Goal: Task Accomplishment & Management: Manage account settings

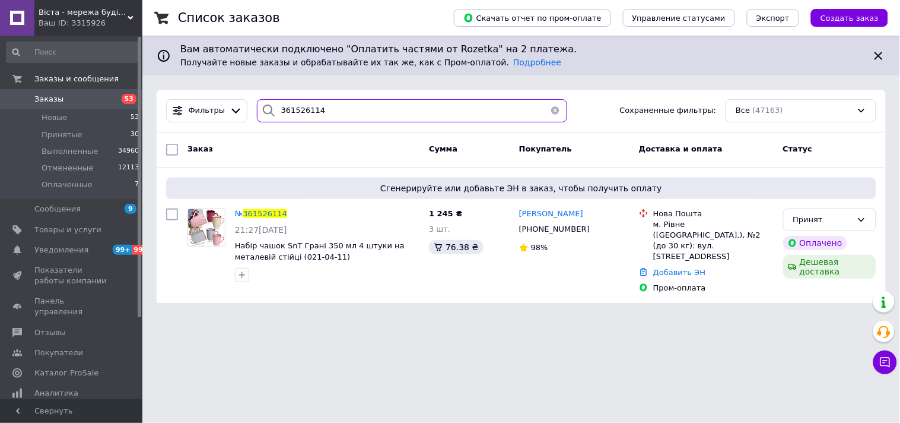
click at [369, 104] on input "361526114" at bounding box center [412, 110] width 310 height 23
paste input "225173"
type input "361225173"
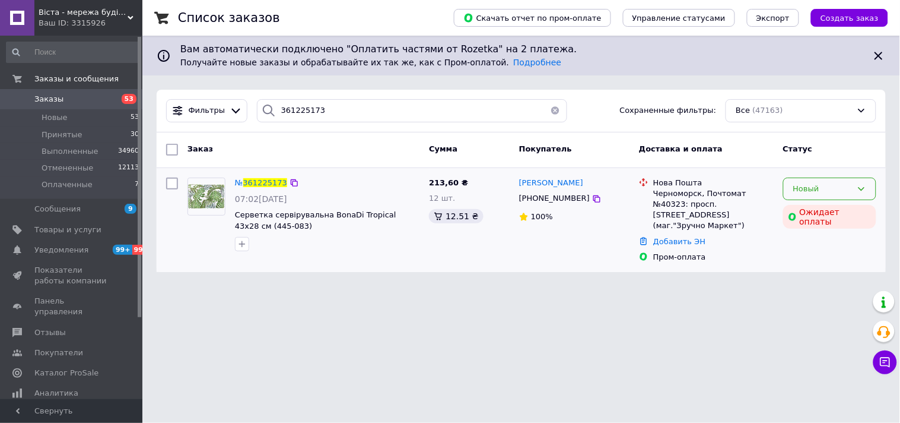
click at [810, 188] on div "Новый" at bounding box center [823, 189] width 59 height 12
click at [814, 259] on li "Отменен" at bounding box center [830, 257] width 92 height 22
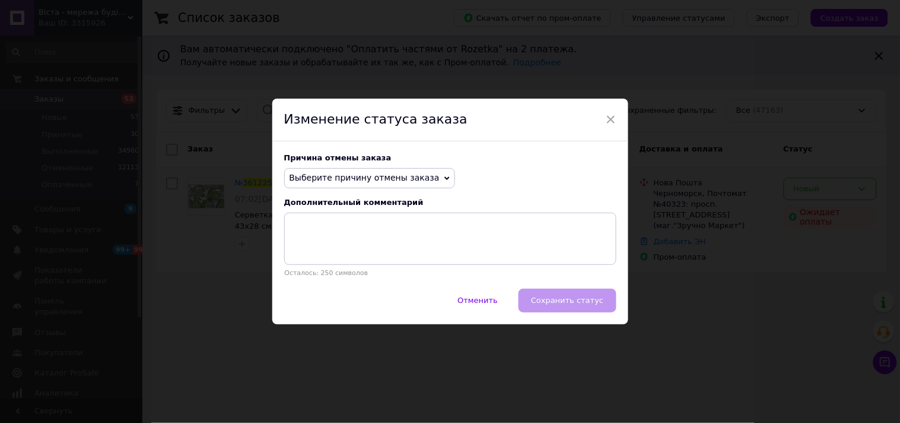
click at [372, 176] on span "Выберите причину отмены заказа" at bounding box center [365, 177] width 150 height 9
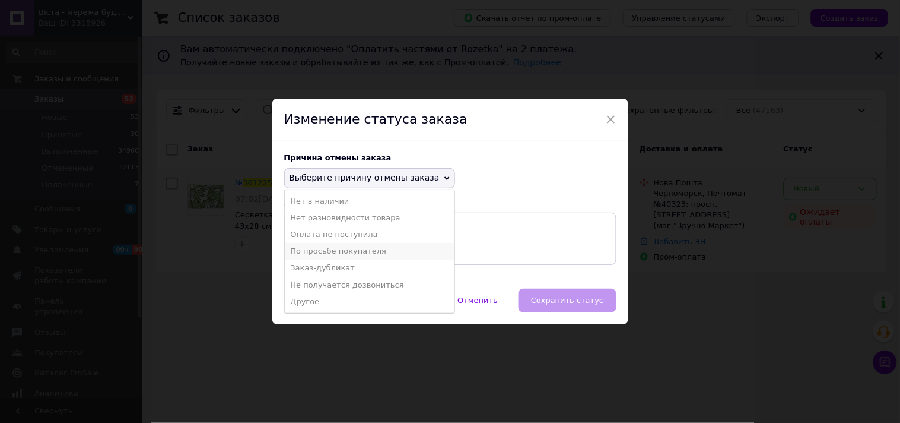
click at [321, 252] on li "По просьбе покупателя" at bounding box center [370, 251] width 170 height 17
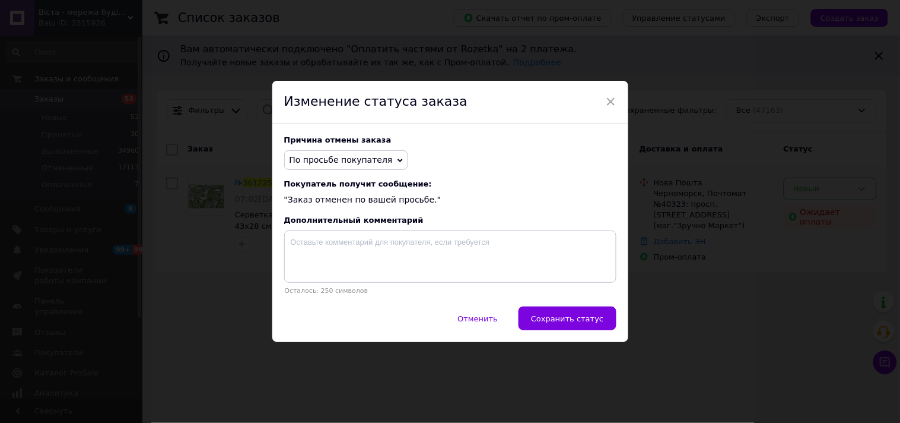
click at [355, 150] on span "По просьбе покупателя" at bounding box center [346, 160] width 124 height 20
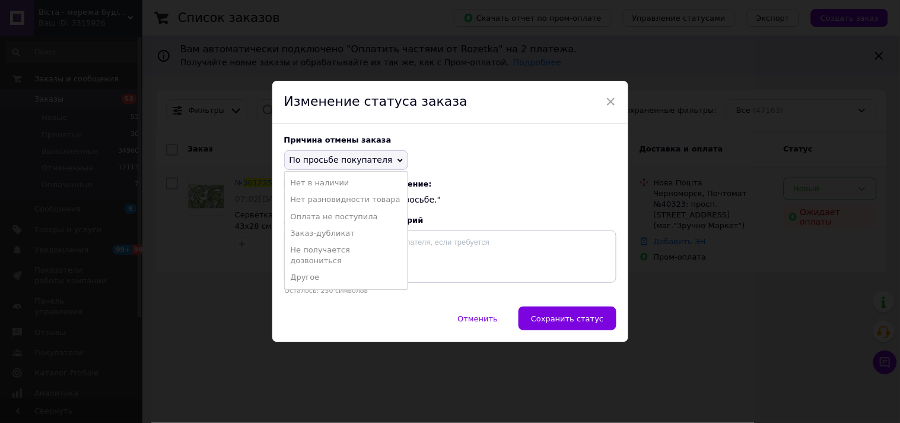
click at [323, 211] on li "Оплата не поступила" at bounding box center [346, 216] width 123 height 17
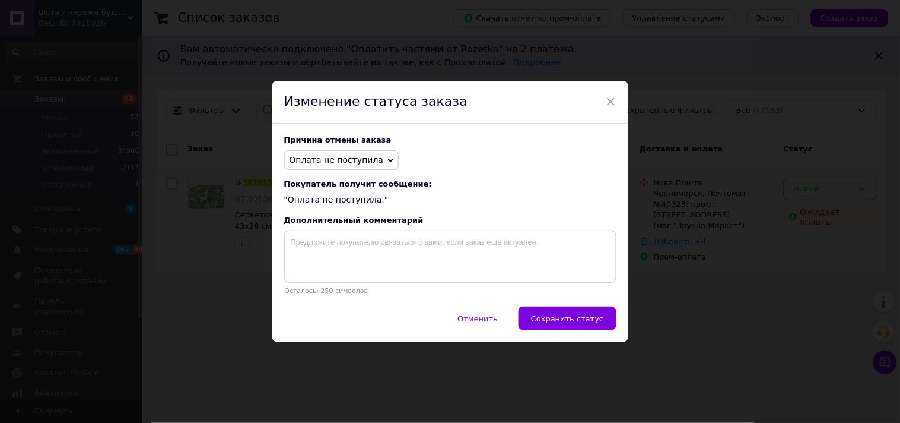
click at [325, 151] on span "Оплата не поступила" at bounding box center [341, 160] width 115 height 20
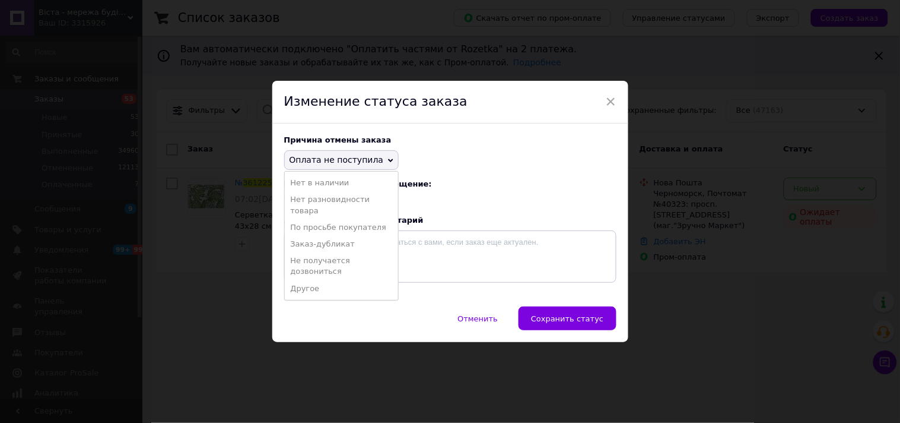
click at [475, 181] on span "Покупатель получит сообщение:" at bounding box center [450, 183] width 332 height 9
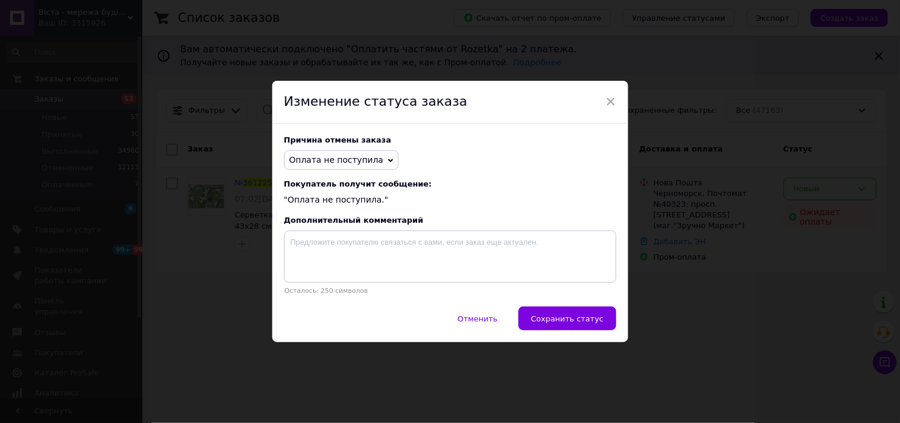
click at [686, 165] on div "× Изменение статуса заказа Причина отмены заказа Оплата не поступила Нет в нали…" at bounding box center [450, 211] width 900 height 423
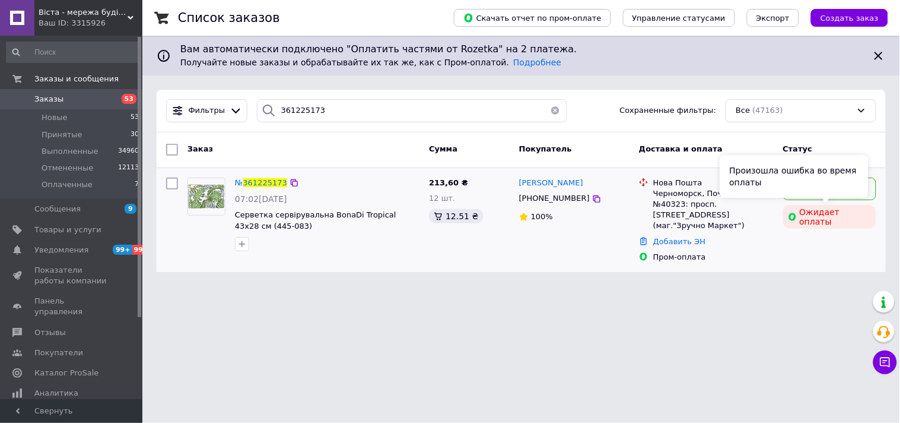
click at [813, 181] on div "Произошла ошибка во время оплаты" at bounding box center [795, 176] width 148 height 43
click at [855, 192] on div "Произошла ошибка во время оплаты" at bounding box center [795, 176] width 148 height 43
click at [826, 186] on div "Новый" at bounding box center [823, 189] width 59 height 12
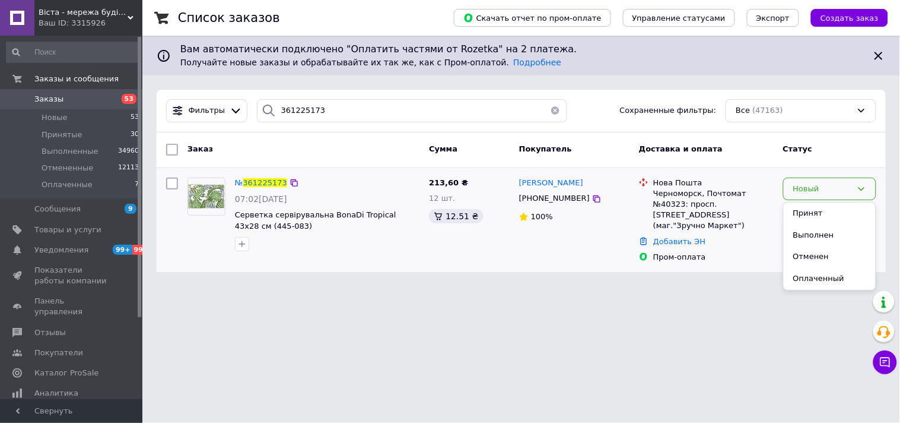
click at [370, 187] on div "№ 361225173" at bounding box center [327, 183] width 187 height 14
drag, startPoint x: 355, startPoint y: 145, endPoint x: 281, endPoint y: 28, distance: 138.7
click at [323, 85] on div "Список заказов Скачать отчет по пром-оплате Управление статусами Экспорт Создат…" at bounding box center [521, 143] width 758 height 286
click at [284, 52] on div "Вам автоматически подключено "Оплатить частями от Rozetka" на 2 платежа. Получа…" at bounding box center [521, 56] width 758 height 40
click at [264, 182] on span "361225173" at bounding box center [265, 182] width 44 height 9
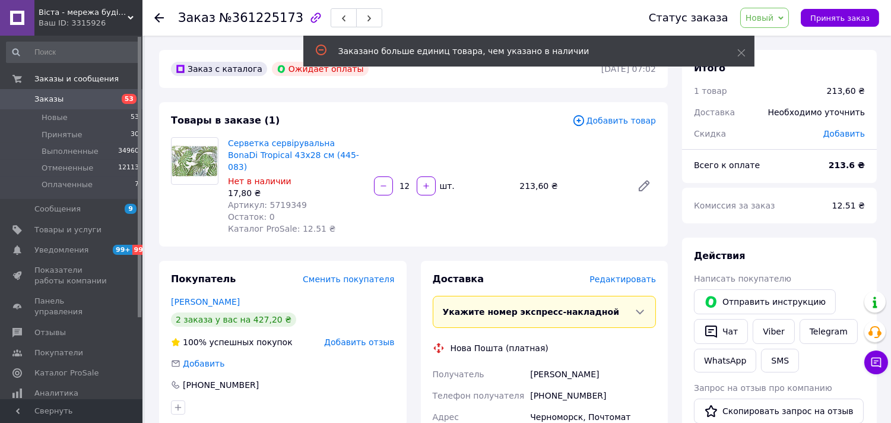
click at [773, 13] on span "Новый" at bounding box center [760, 17] width 28 height 9
click at [760, 79] on li "Отменен" at bounding box center [772, 77] width 63 height 18
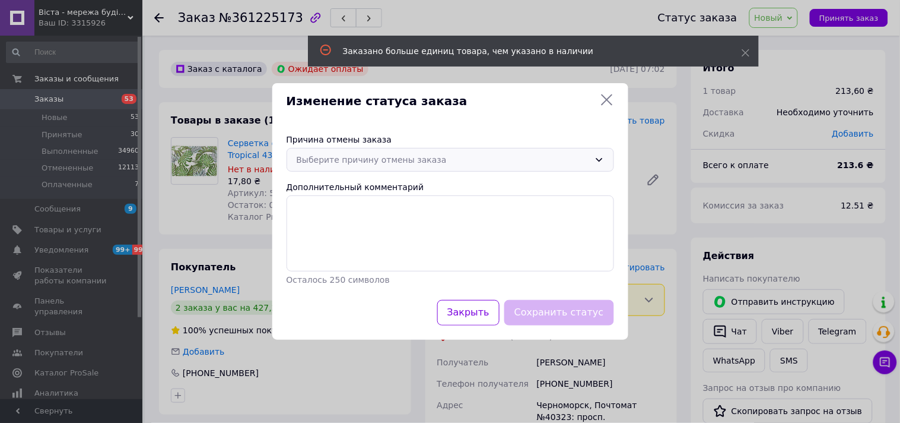
click at [323, 161] on div "Выберите причину отмены заказа" at bounding box center [443, 159] width 293 height 13
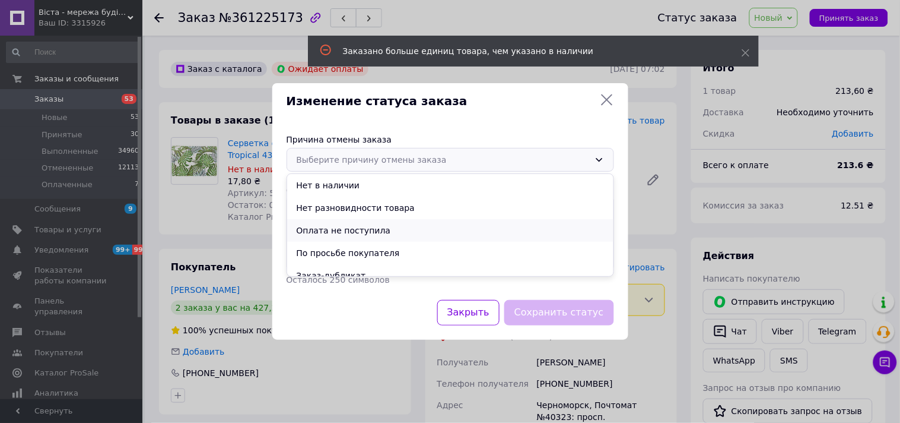
click at [334, 230] on li "Оплата не поступила" at bounding box center [450, 230] width 326 height 23
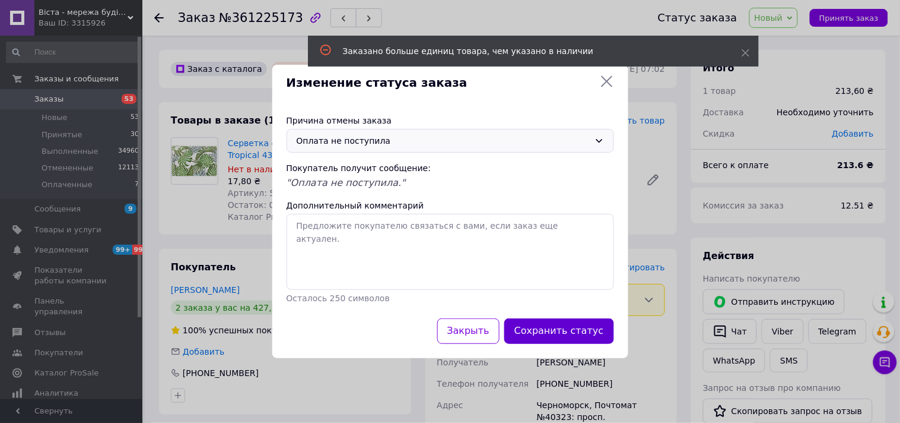
click at [533, 331] on button "Сохранить статус" at bounding box center [560, 331] width 110 height 26
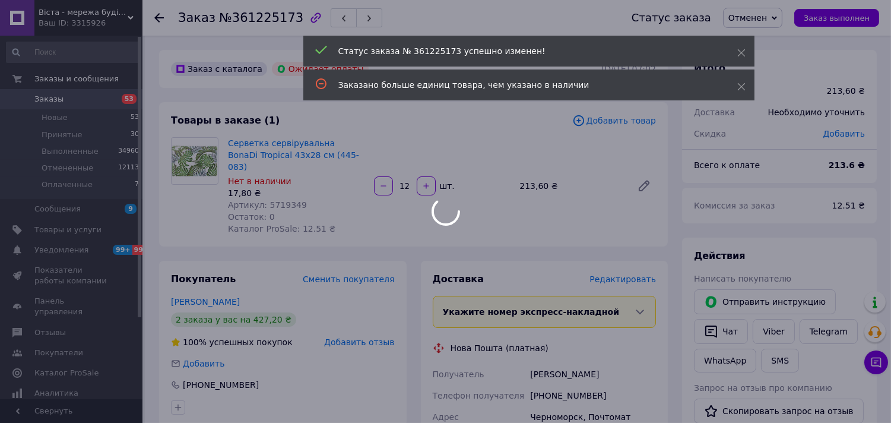
click at [153, 18] on div at bounding box center [445, 211] width 891 height 423
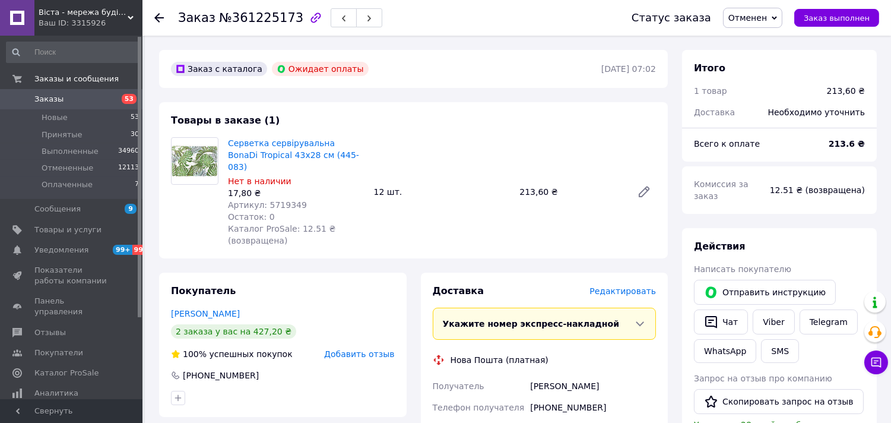
click at [155, 12] on div at bounding box center [158, 18] width 9 height 12
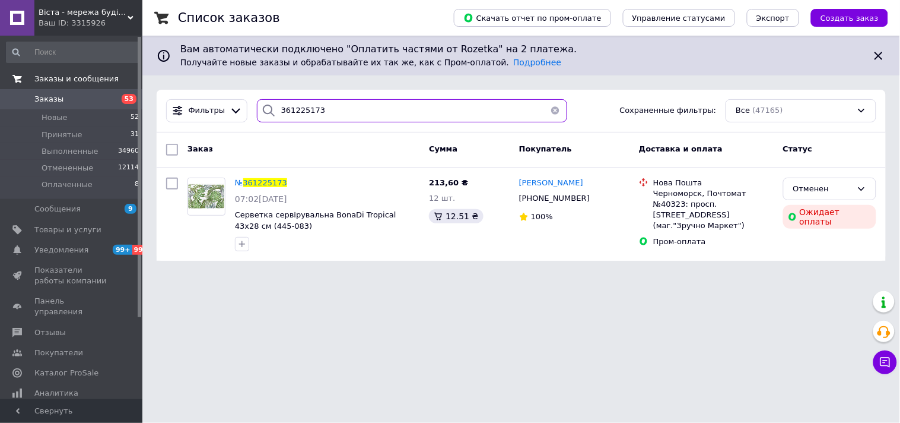
drag, startPoint x: 342, startPoint y: 105, endPoint x: 1, endPoint y: 78, distance: 342.4
click at [0, 75] on div "Віста - мережа будівельно-господарчих маркетів Ваш ID: 3315926 Сайт Віста - мер…" at bounding box center [450, 137] width 900 height 275
paste input "[PHONE_NUMBER]"
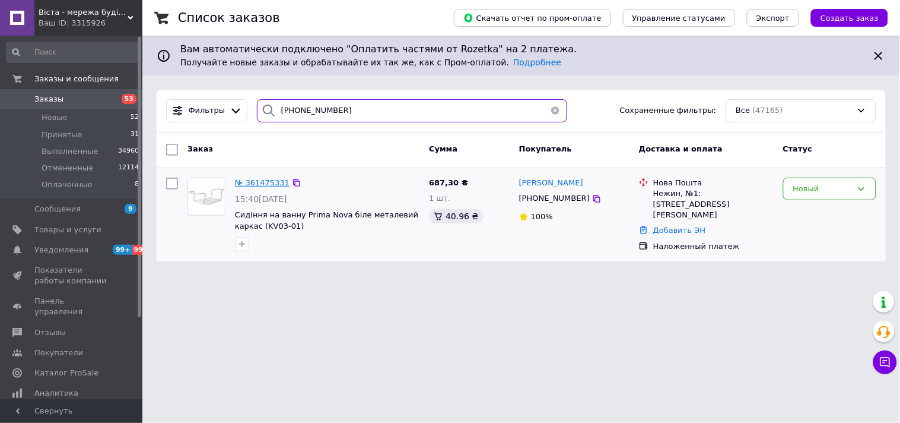
type input "[PHONE_NUMBER]"
click at [267, 182] on span "№ 361475331" at bounding box center [262, 182] width 55 height 9
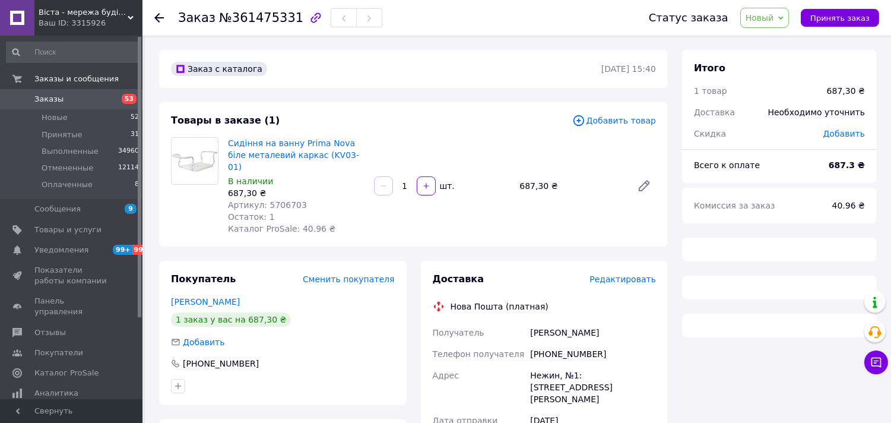
click at [760, 27] on span "Новый" at bounding box center [764, 18] width 49 height 20
click at [769, 40] on li "Принят" at bounding box center [772, 42] width 63 height 18
